Goal: Information Seeking & Learning: Find specific page/section

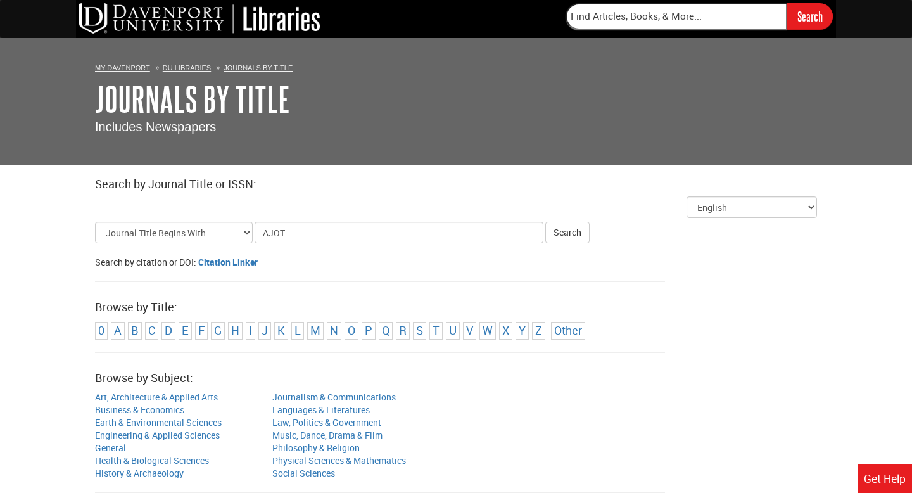
type input "AJOT"
click at [545, 222] on button "Search" at bounding box center [567, 233] width 44 height 22
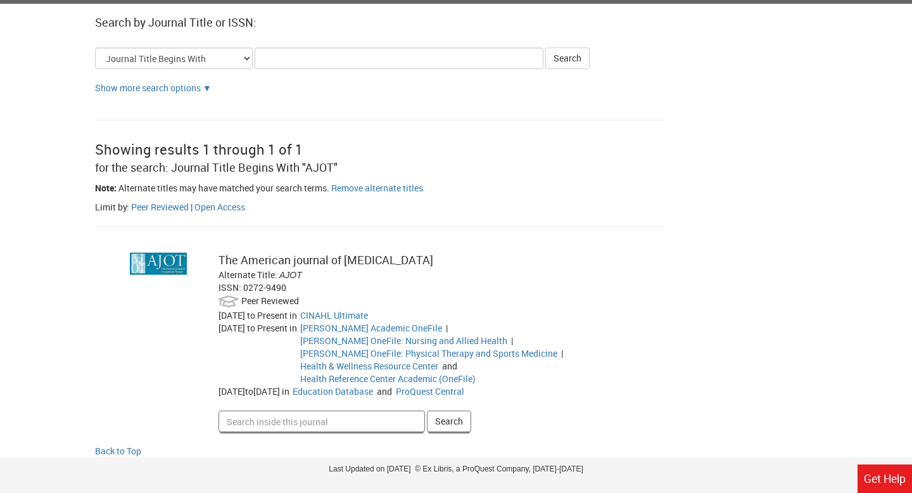
scroll to position [164, 0]
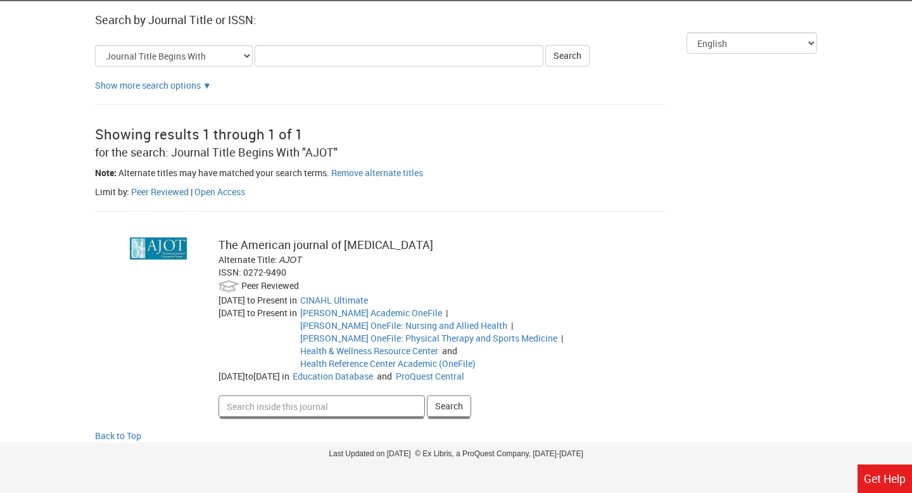
click at [278, 395] on input "Search inside this journal" at bounding box center [321, 406] width 206 height 22
type input "hepatitis b"
click at [427, 395] on button "Search" at bounding box center [449, 406] width 44 height 22
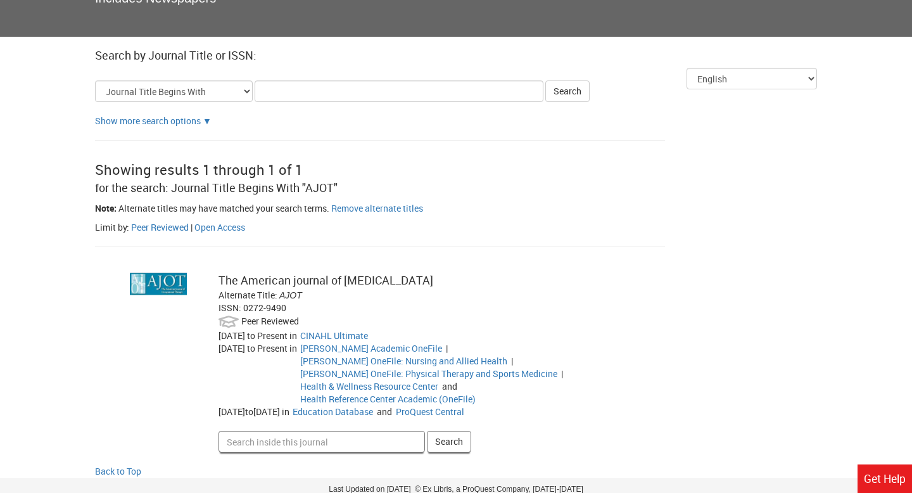
scroll to position [127, 0]
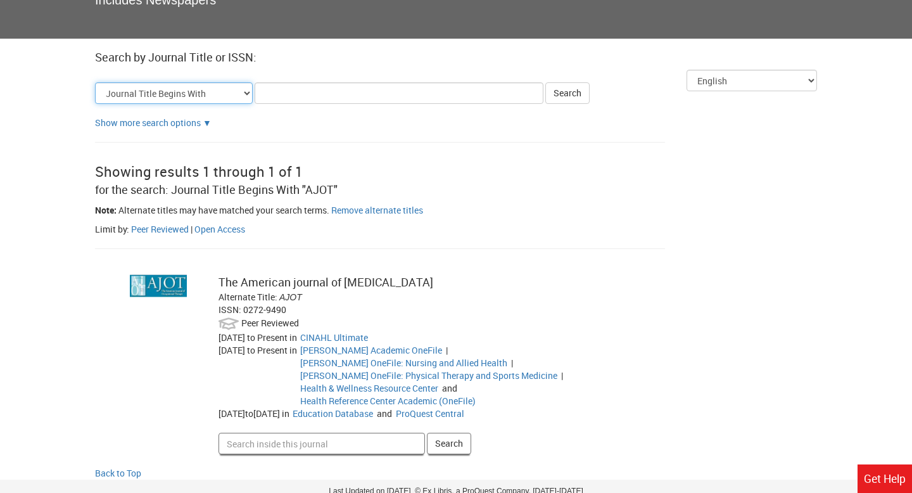
click at [232, 99] on select "Journal Title Begins With Journal Title Equals Journal Title Contains All Words…" at bounding box center [174, 93] width 158 height 22
click at [95, 82] on select "Journal Title Begins With Journal Title Equals Journal Title Contains All Words…" at bounding box center [174, 93] width 158 height 22
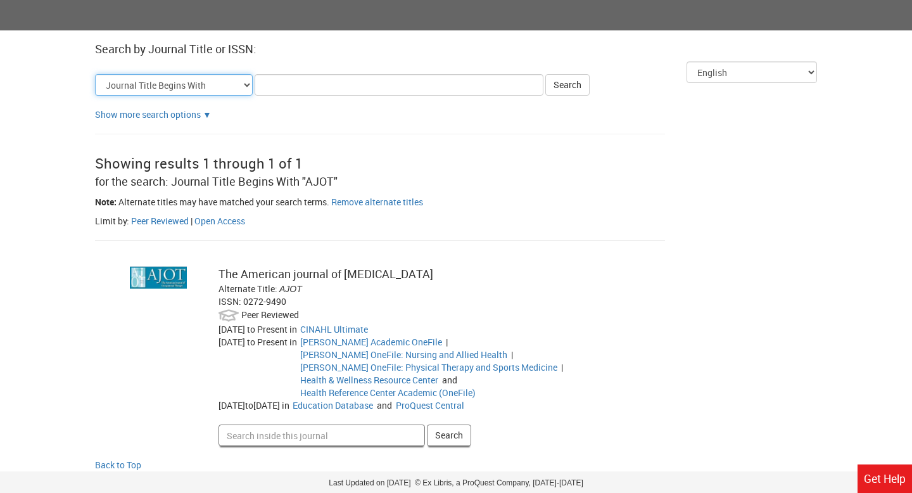
scroll to position [139, 0]
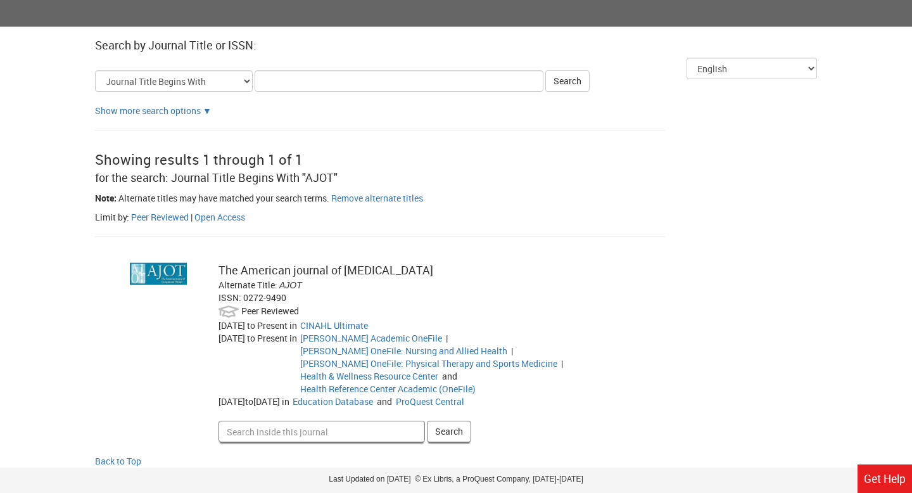
click at [298, 271] on div "The American journal of occupational therapy" at bounding box center [425, 270] width 414 height 16
click at [148, 266] on img at bounding box center [158, 273] width 57 height 22
click at [148, 274] on img at bounding box center [158, 273] width 57 height 22
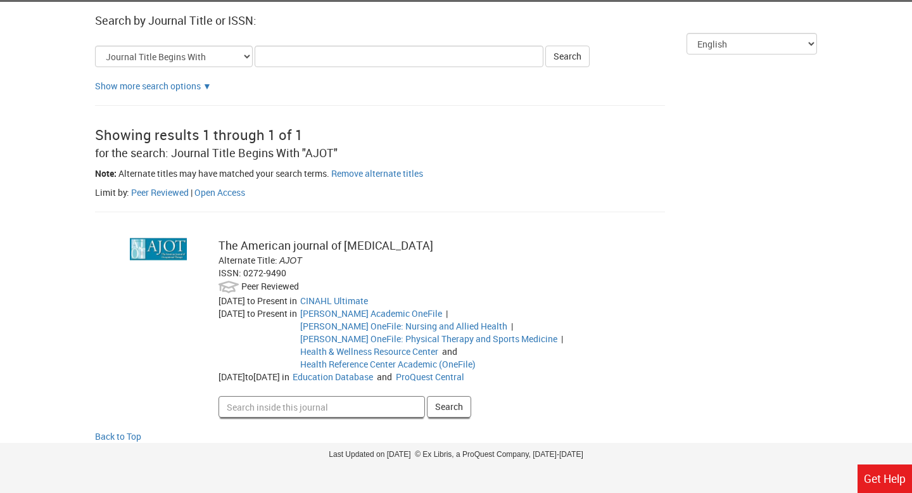
scroll to position [128, 0]
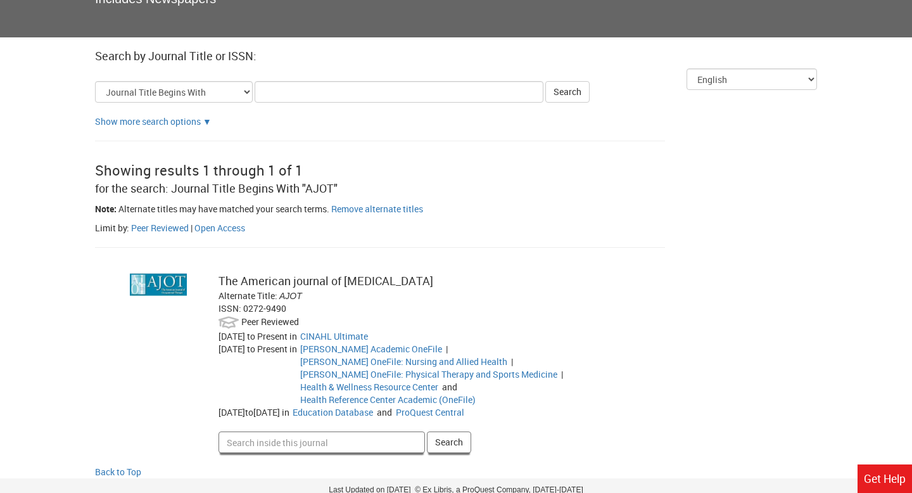
click at [285, 436] on input "Search inside this journal" at bounding box center [321, 442] width 206 height 22
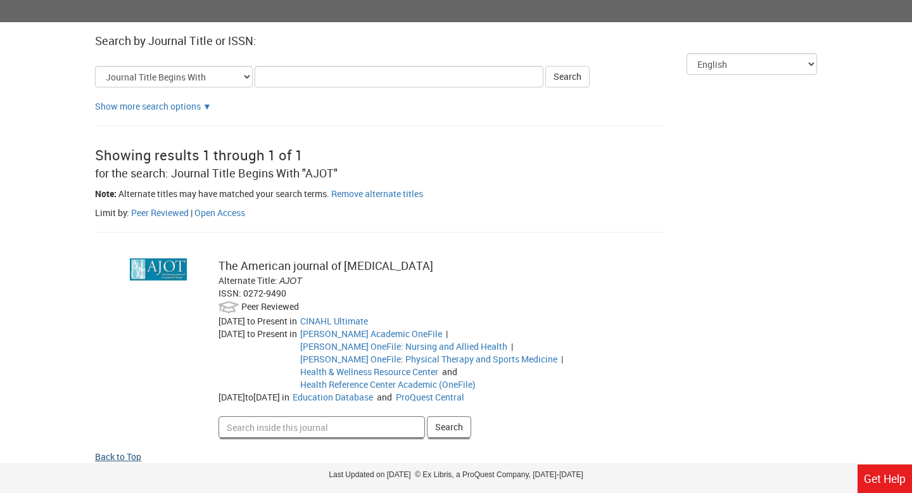
scroll to position [144, 0]
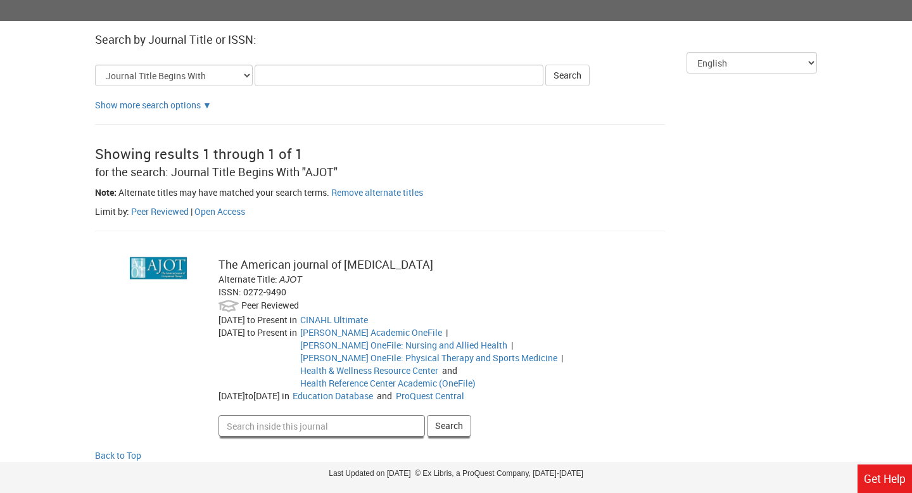
click at [315, 415] on input "Search inside this journal" at bounding box center [321, 426] width 206 height 22
type input "infant"
click at [427, 415] on button "Search" at bounding box center [449, 426] width 44 height 22
click at [338, 77] on input "Title Search Criteria" at bounding box center [399, 76] width 289 height 22
type input "h"
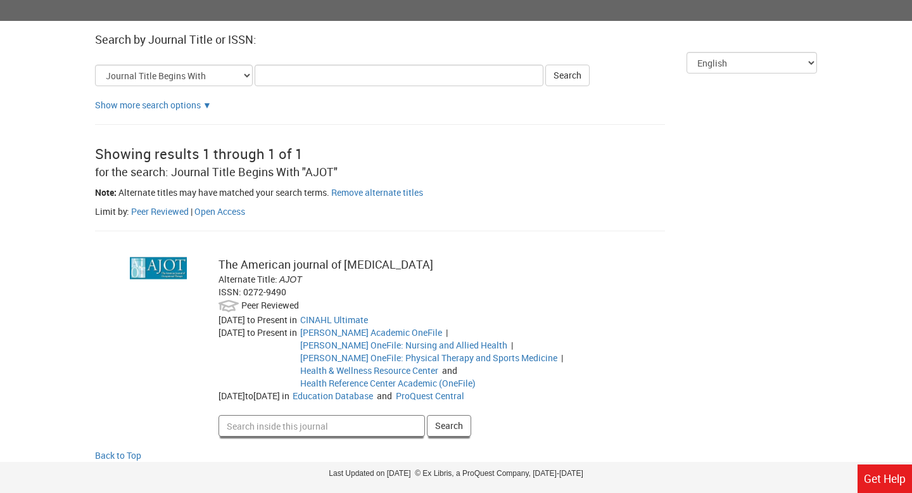
click at [333, 415] on input "Search inside this journal" at bounding box center [321, 426] width 206 height 22
type input "hepatitis"
click at [427, 415] on button "Search" at bounding box center [449, 426] width 44 height 22
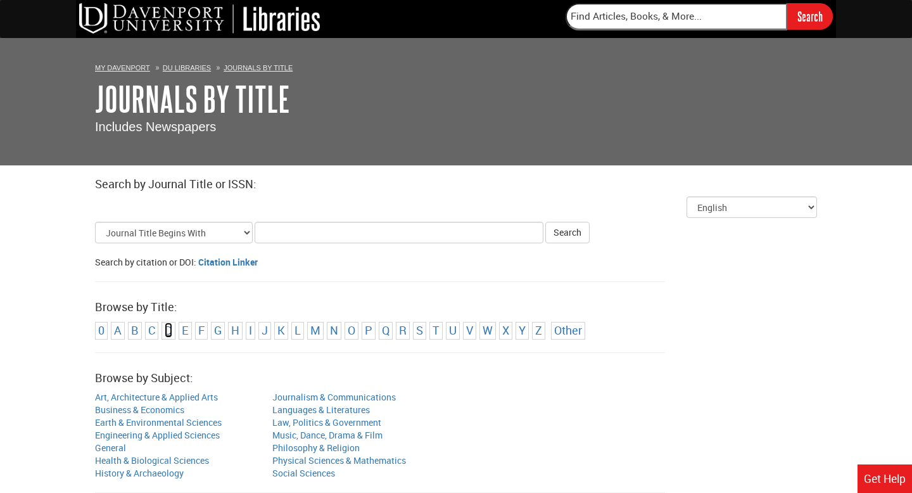
click at [166, 332] on link "D" at bounding box center [169, 329] width 8 height 15
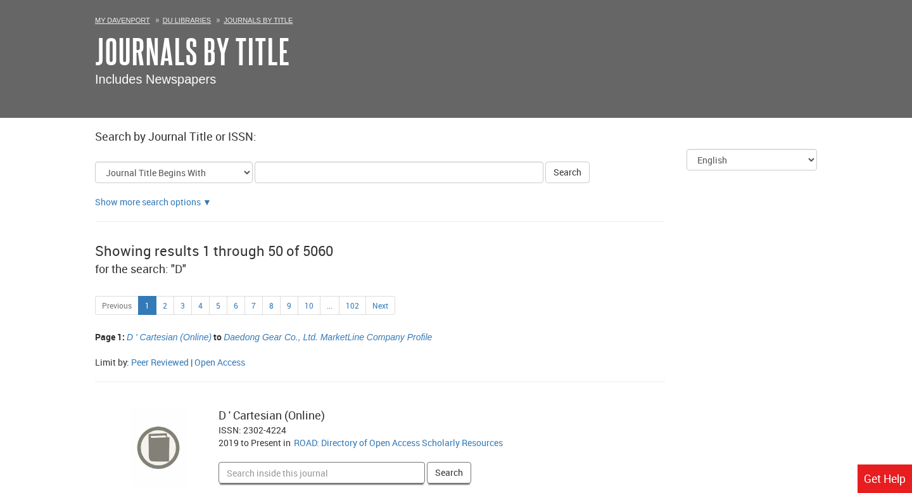
scroll to position [48, 0]
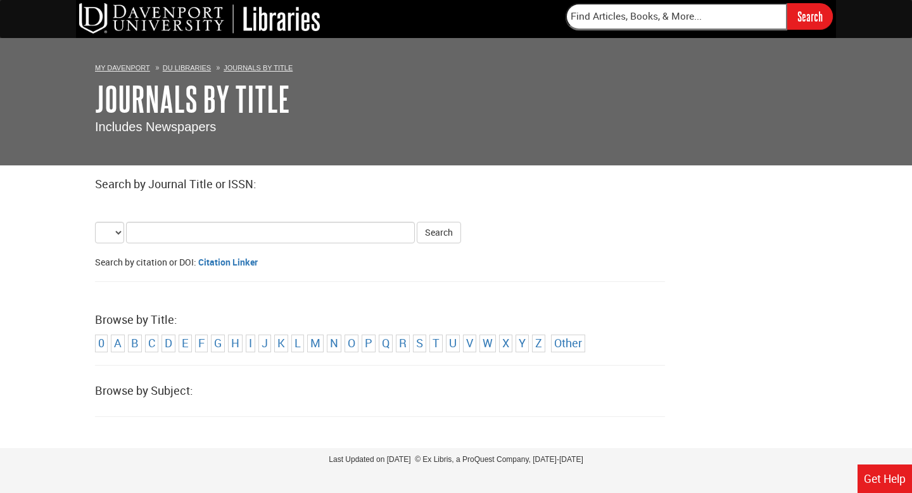
select select "alternate_title_begins"
